Goal: Transaction & Acquisition: Purchase product/service

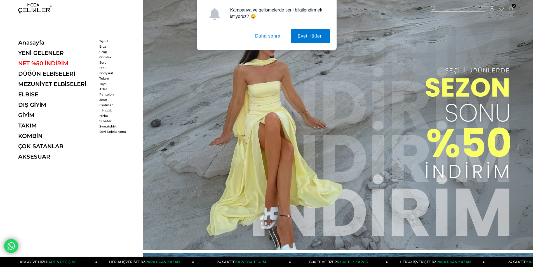
click at [104, 109] on link "Kazak" at bounding box center [115, 110] width 32 height 4
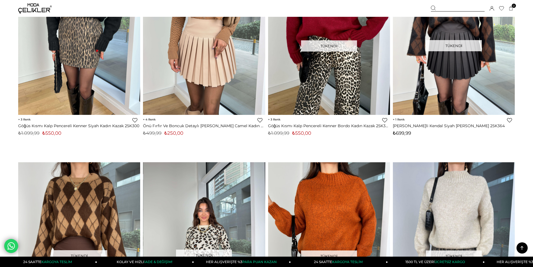
scroll to position [364, 0]
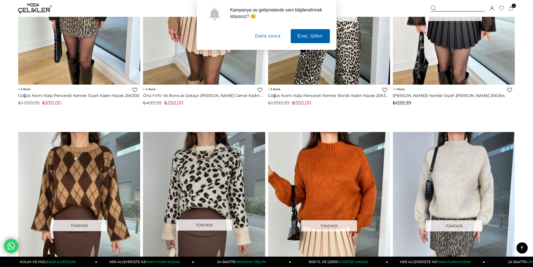
click at [315, 37] on button "Evet, lütfen" at bounding box center [310, 36] width 39 height 14
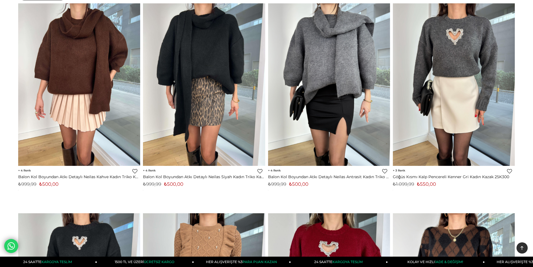
scroll to position [0, 0]
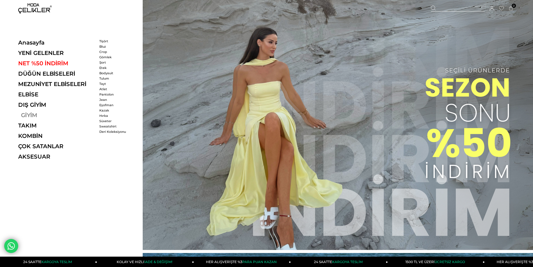
click at [33, 114] on link "GİYİM" at bounding box center [56, 115] width 77 height 7
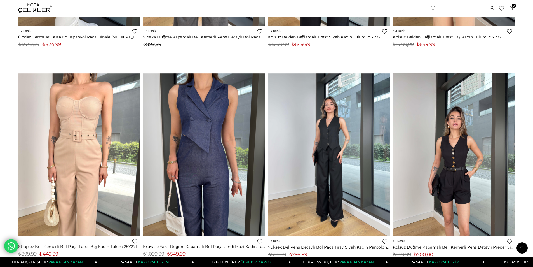
scroll to position [2546, 0]
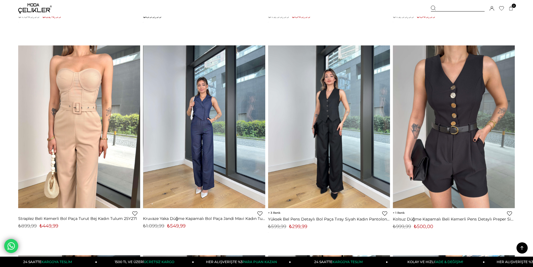
click at [208, 140] on img at bounding box center [204, 126] width 122 height 163
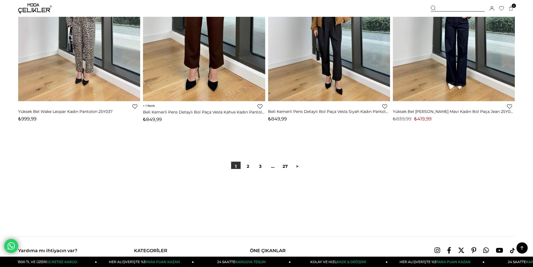
scroll to position [4130, 0]
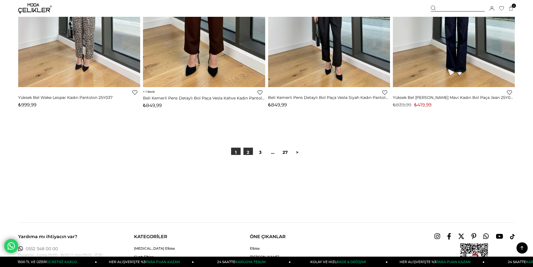
click at [244, 152] on link "2" at bounding box center [248, 152] width 10 height 10
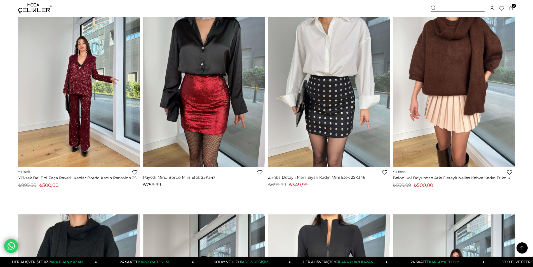
scroll to position [364, 0]
